Goal: Task Accomplishment & Management: Use online tool/utility

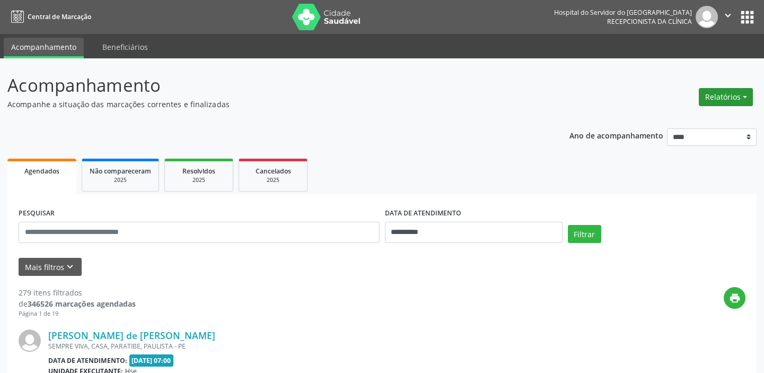
click at [732, 90] on button "Relatórios" at bounding box center [726, 97] width 54 height 18
click at [709, 114] on link "Agendamentos" at bounding box center [696, 119] width 114 height 15
select select "*"
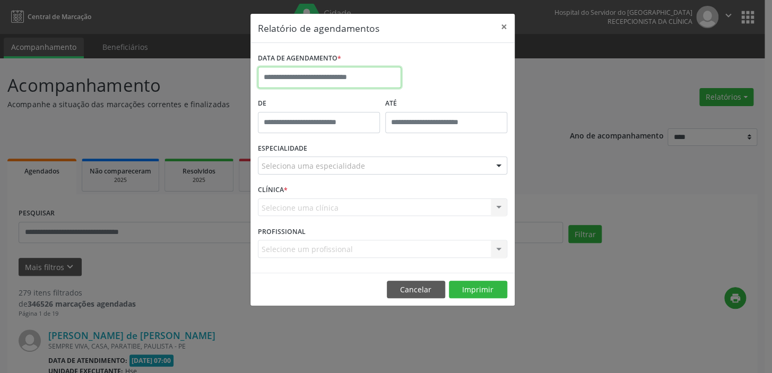
click at [377, 75] on input "text" at bounding box center [329, 77] width 143 height 21
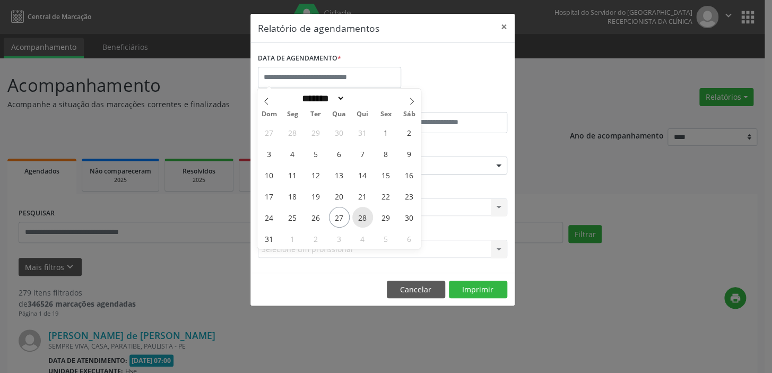
click at [365, 216] on span "28" at bounding box center [362, 217] width 21 height 21
type input "**********"
click at [365, 216] on span "28" at bounding box center [362, 217] width 21 height 21
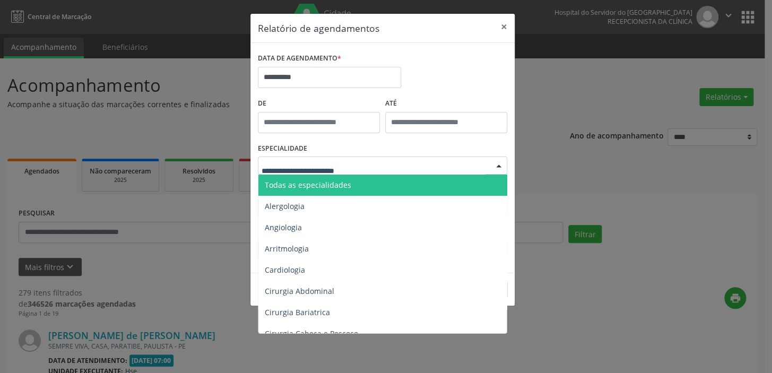
click at [501, 167] on div at bounding box center [499, 166] width 16 height 18
type input "***"
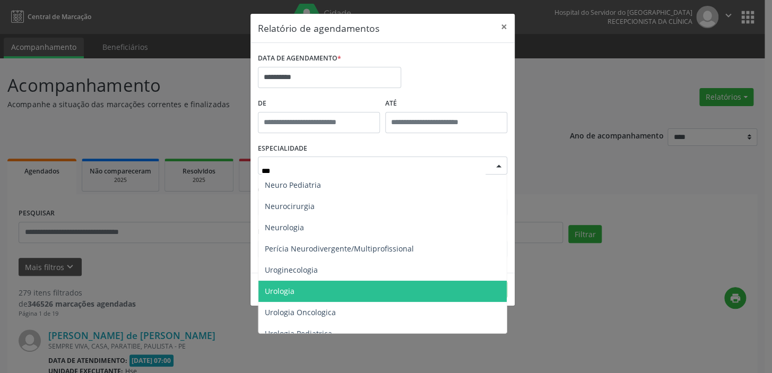
click at [306, 290] on span "Urologia" at bounding box center [382, 291] width 248 height 21
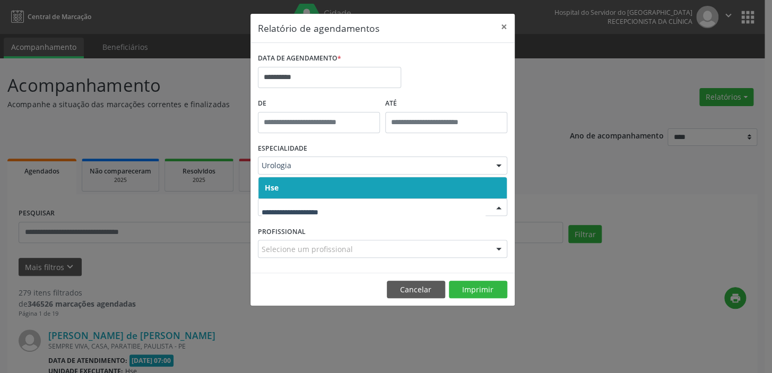
click at [502, 205] on div at bounding box center [499, 208] width 16 height 18
click at [477, 184] on span "Hse" at bounding box center [382, 187] width 248 height 21
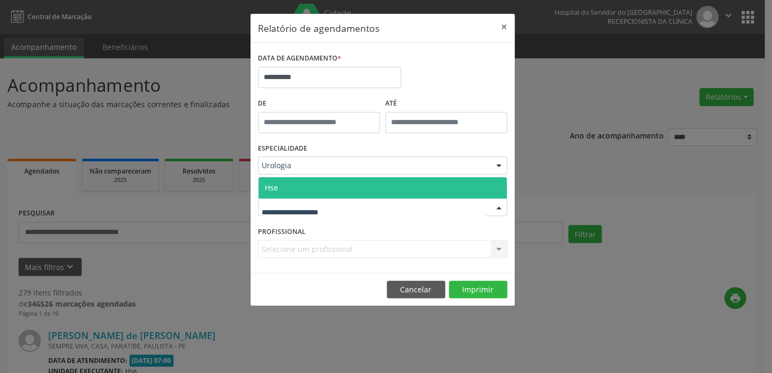
click at [501, 211] on div at bounding box center [499, 208] width 16 height 18
click at [487, 180] on span "Hse" at bounding box center [382, 187] width 248 height 21
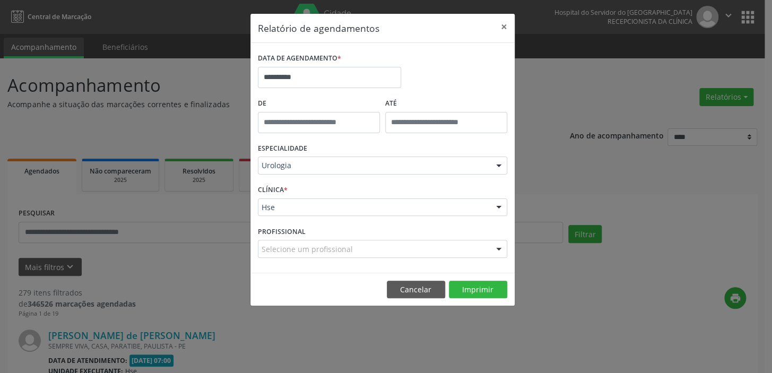
click at [498, 243] on div at bounding box center [499, 249] width 16 height 18
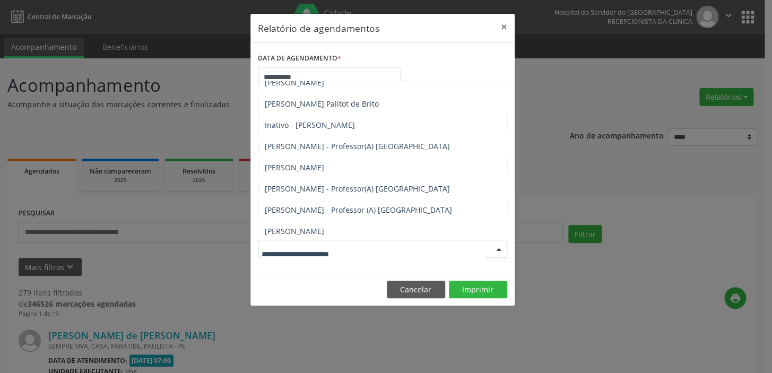
scroll to position [223, 0]
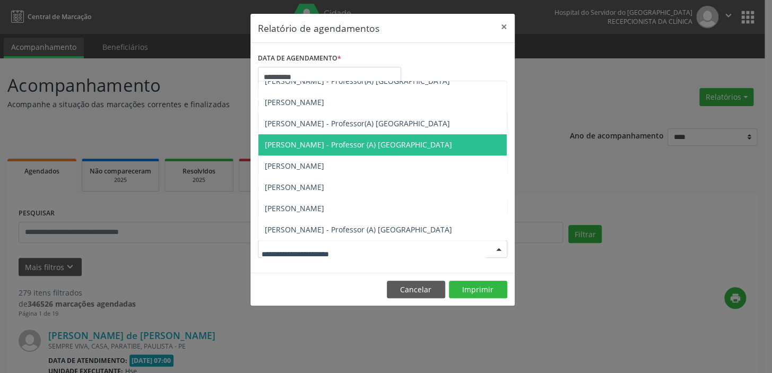
click at [349, 137] on span "[PERSON_NAME] - Professor (A) [GEOGRAPHIC_DATA]" at bounding box center [382, 144] width 248 height 21
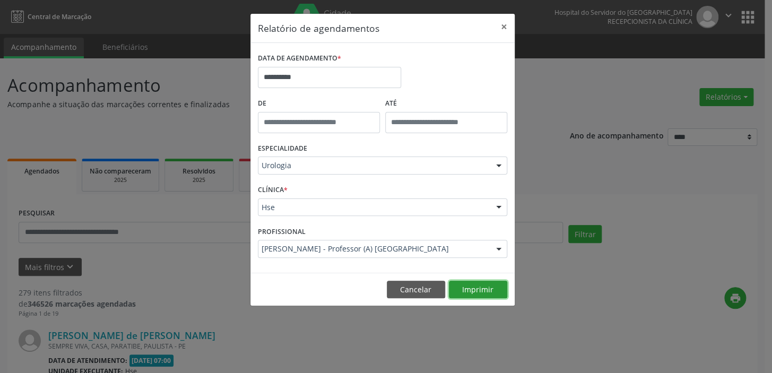
click at [486, 286] on button "Imprimir" at bounding box center [478, 290] width 58 height 18
